Goal: Information Seeking & Learning: Learn about a topic

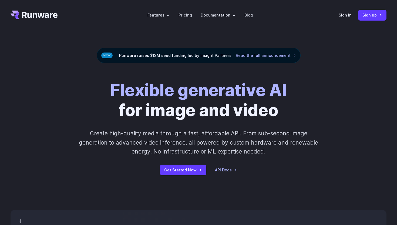
click at [265, 91] on strong "Flexible generative AI" at bounding box center [199, 90] width 176 height 20
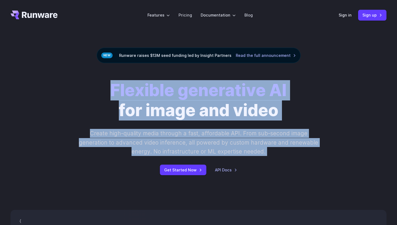
drag, startPoint x: 265, startPoint y: 91, endPoint x: 266, endPoint y: 128, distance: 37.1
click at [266, 128] on div "Flexible generative AI for image and video Create high-quality media through a …" at bounding box center [198, 127] width 301 height 95
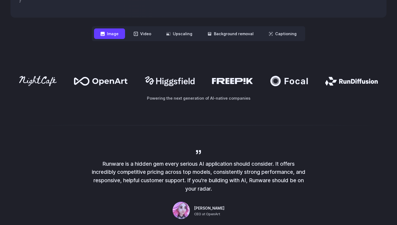
scroll to position [282, 0]
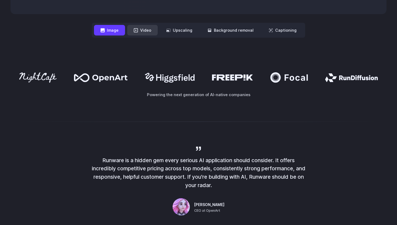
click at [146, 29] on button "Video" at bounding box center [142, 30] width 31 height 11
click at [117, 30] on button "Image" at bounding box center [109, 30] width 31 height 11
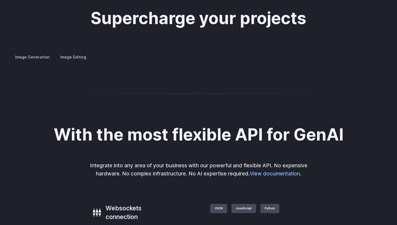
scroll to position [1062, 0]
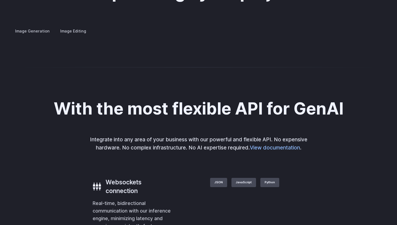
click at [0, 0] on details "Personalized assets Say goodbye to generic stock photos with custom images for …" at bounding box center [0, 0] width 0 height 0
click at [0, 0] on details "Product design Quickly design and visualize new product lines, accessories, or …" at bounding box center [0, 0] width 0 height 0
click at [0, 0] on summary "Product design" at bounding box center [0, 0] width 0 height 0
click at [0, 0] on summary "Creative styling" at bounding box center [0, 0] width 0 height 0
click at [0, 0] on summary "Concept design" at bounding box center [0, 0] width 0 height 0
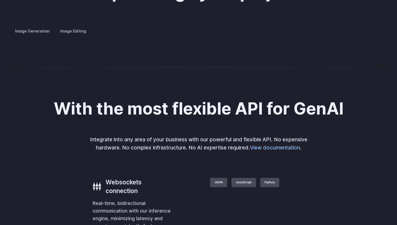
click at [0, 0] on summary "Custom avatars" at bounding box center [0, 0] width 0 height 0
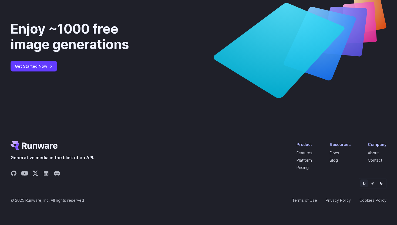
scroll to position [2054, 0]
click at [372, 152] on link "About" at bounding box center [373, 152] width 11 height 5
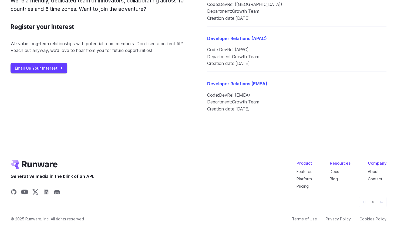
scroll to position [688, 0]
